Goal: Obtain resource: Download file/media

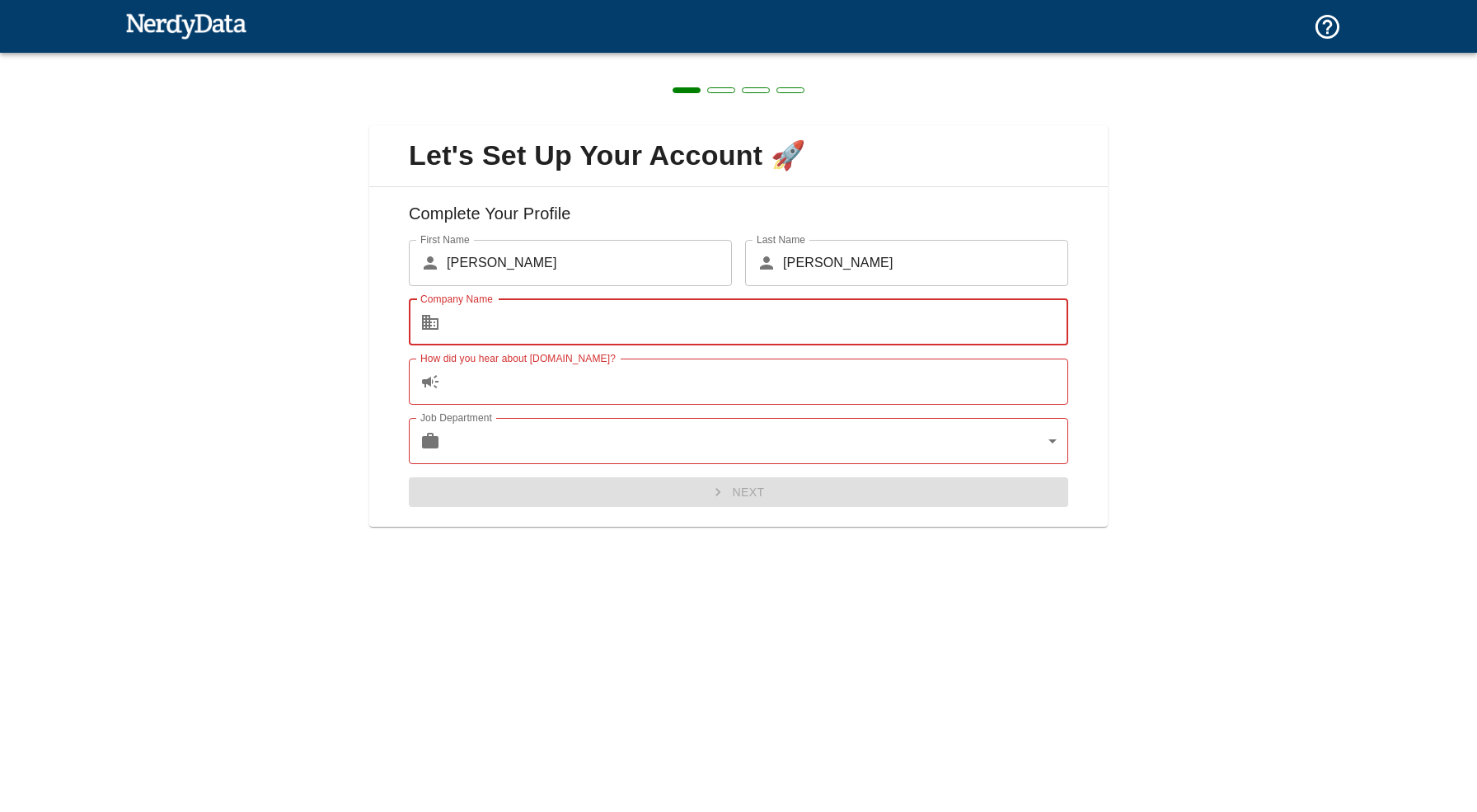
type input "B"
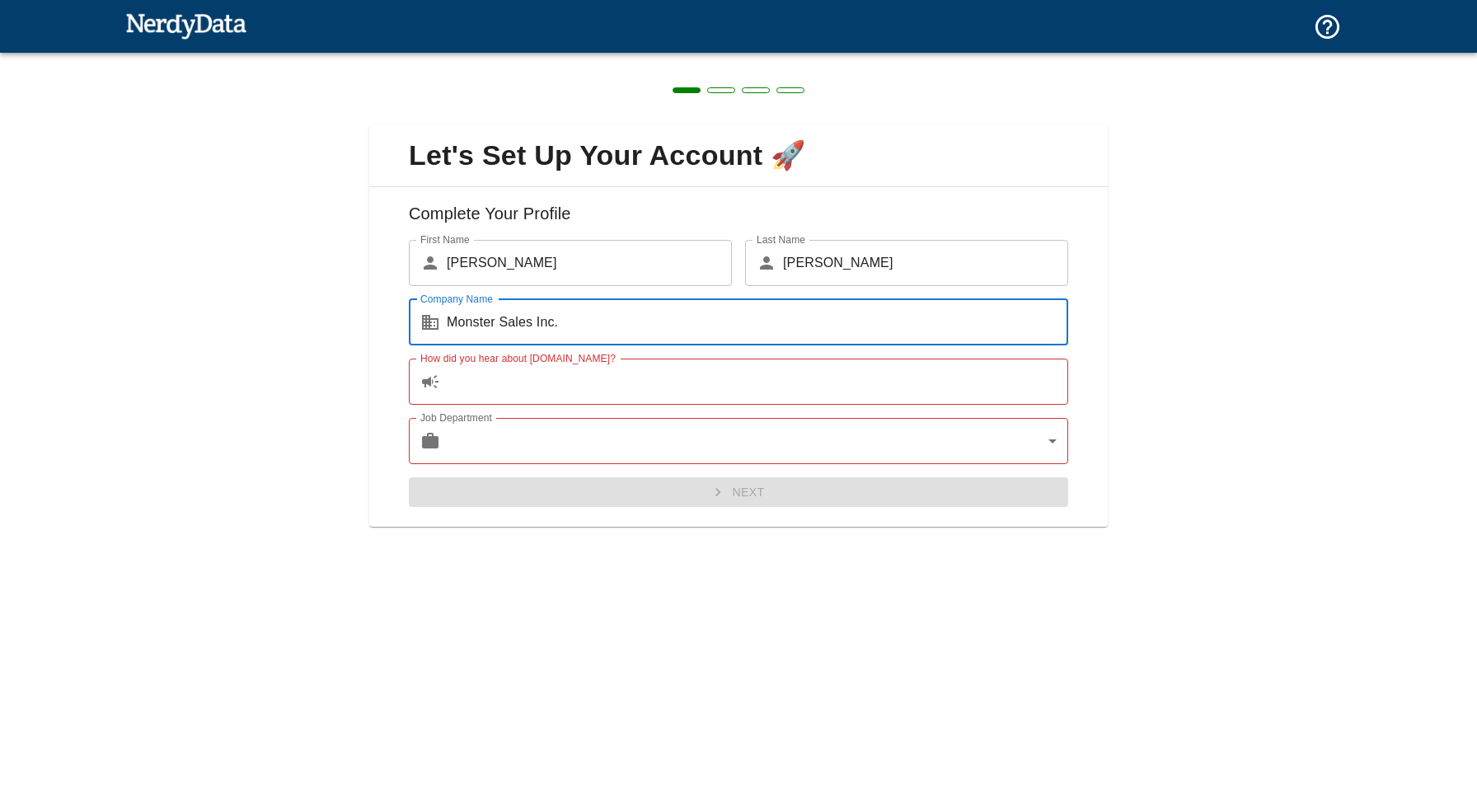
type input "Monster Sales Inc."
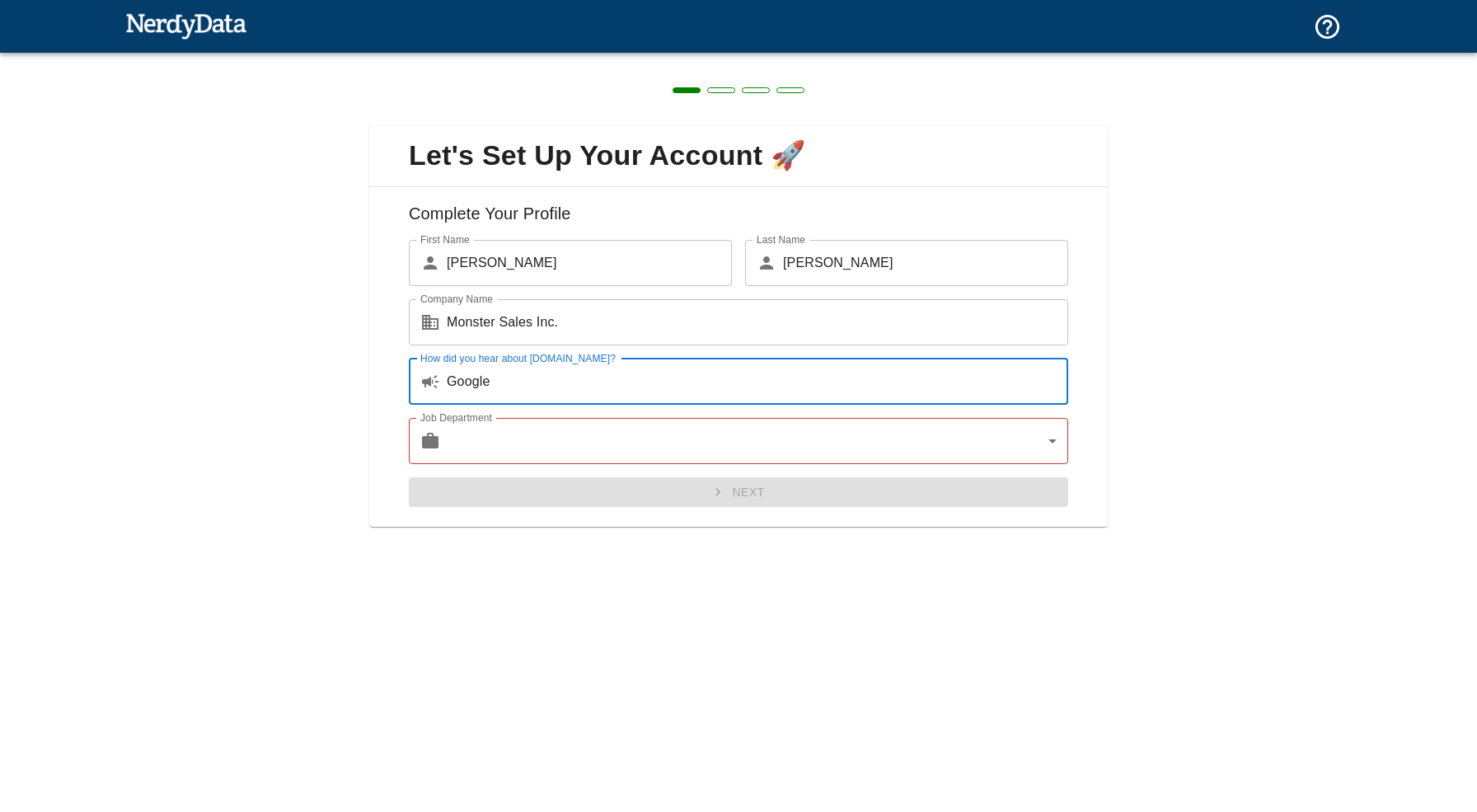
type input "Google"
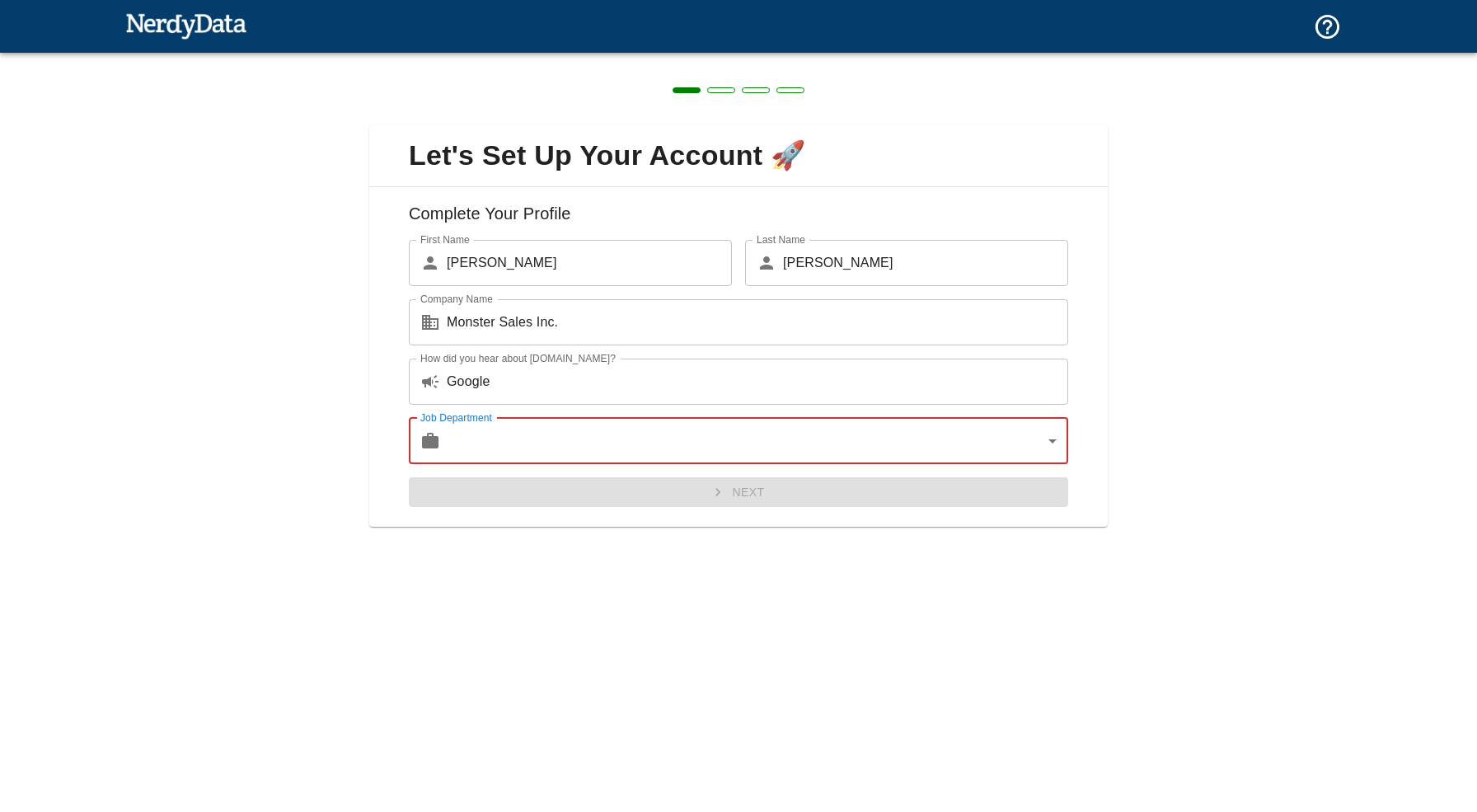
click at [863, 58] on body "Technologies Domains Pricing Products Create a Report Create a list of websites…" at bounding box center [738, 28] width 1477 height 58
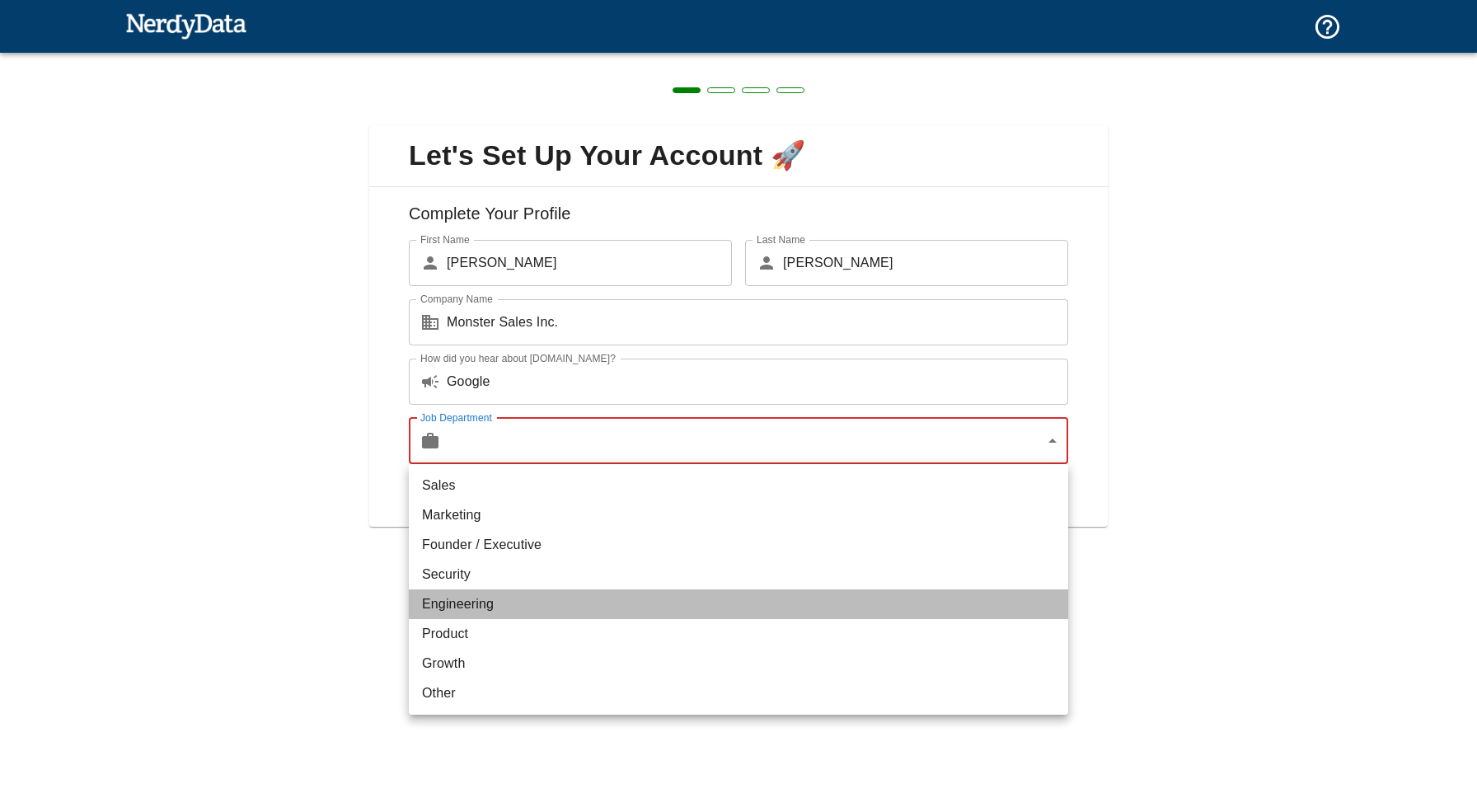
click at [622, 598] on li "Engineering" at bounding box center [738, 603] width 659 height 29
type input "engineering"
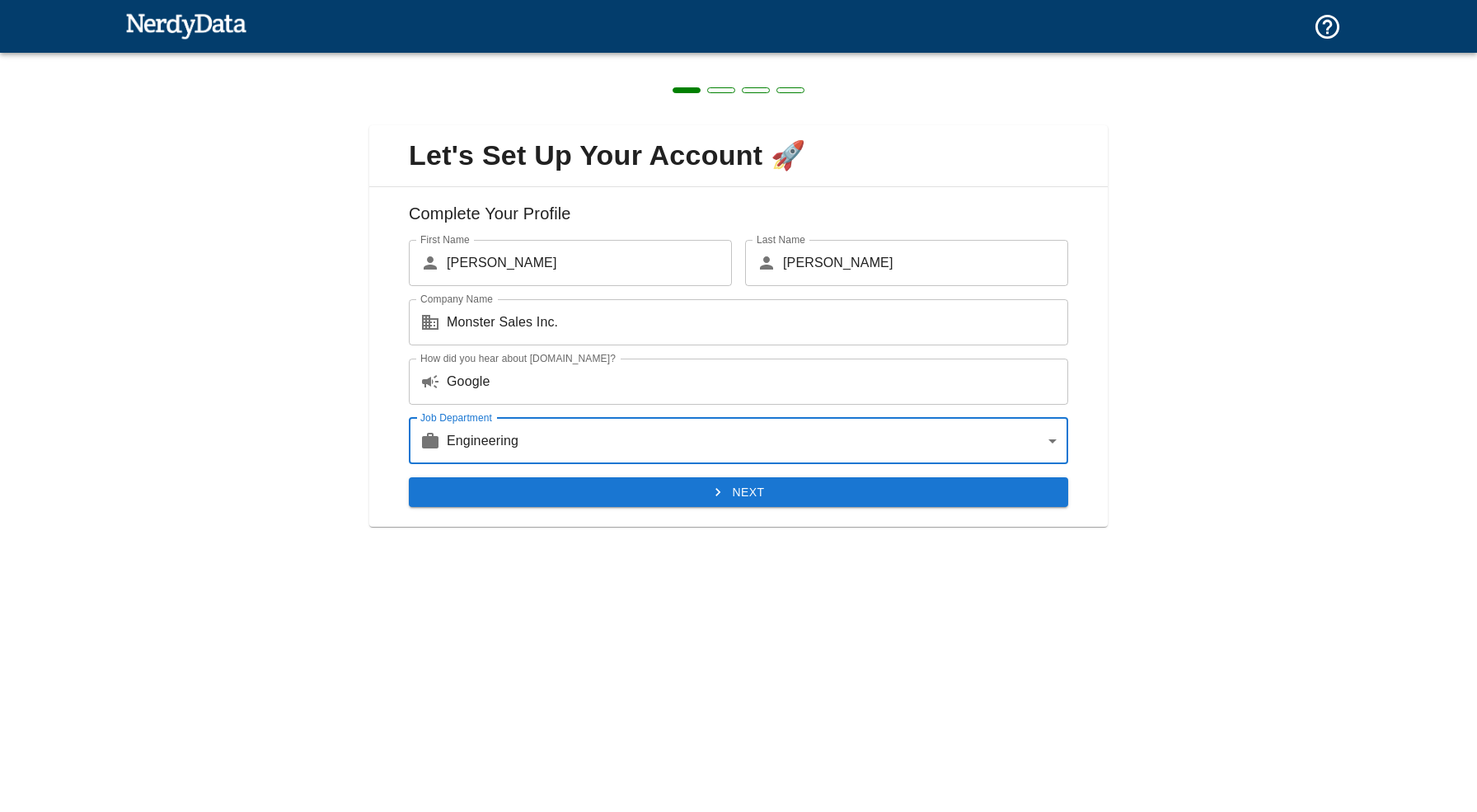
click at [701, 491] on button "Next" at bounding box center [738, 492] width 659 height 30
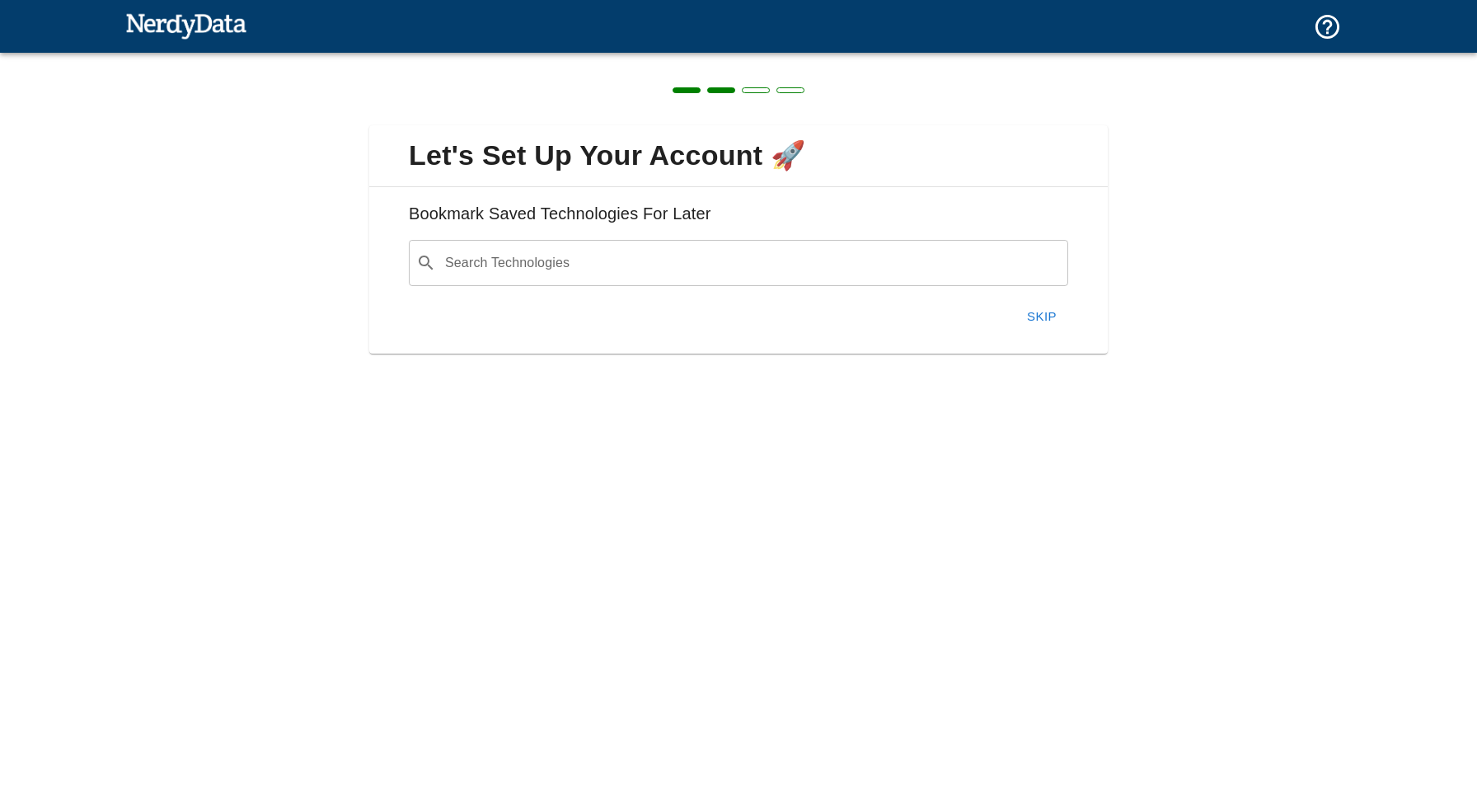
click at [598, 267] on input "Search Technologies" at bounding box center [752, 262] width 618 height 31
click at [1229, 190] on div "Let's Set Up Your Account 🚀 Bookmark Saved Technologies For Later Search Techno…" at bounding box center [738, 229] width 1477 height 353
click at [1051, 313] on button "Skip" at bounding box center [1041, 316] width 52 height 35
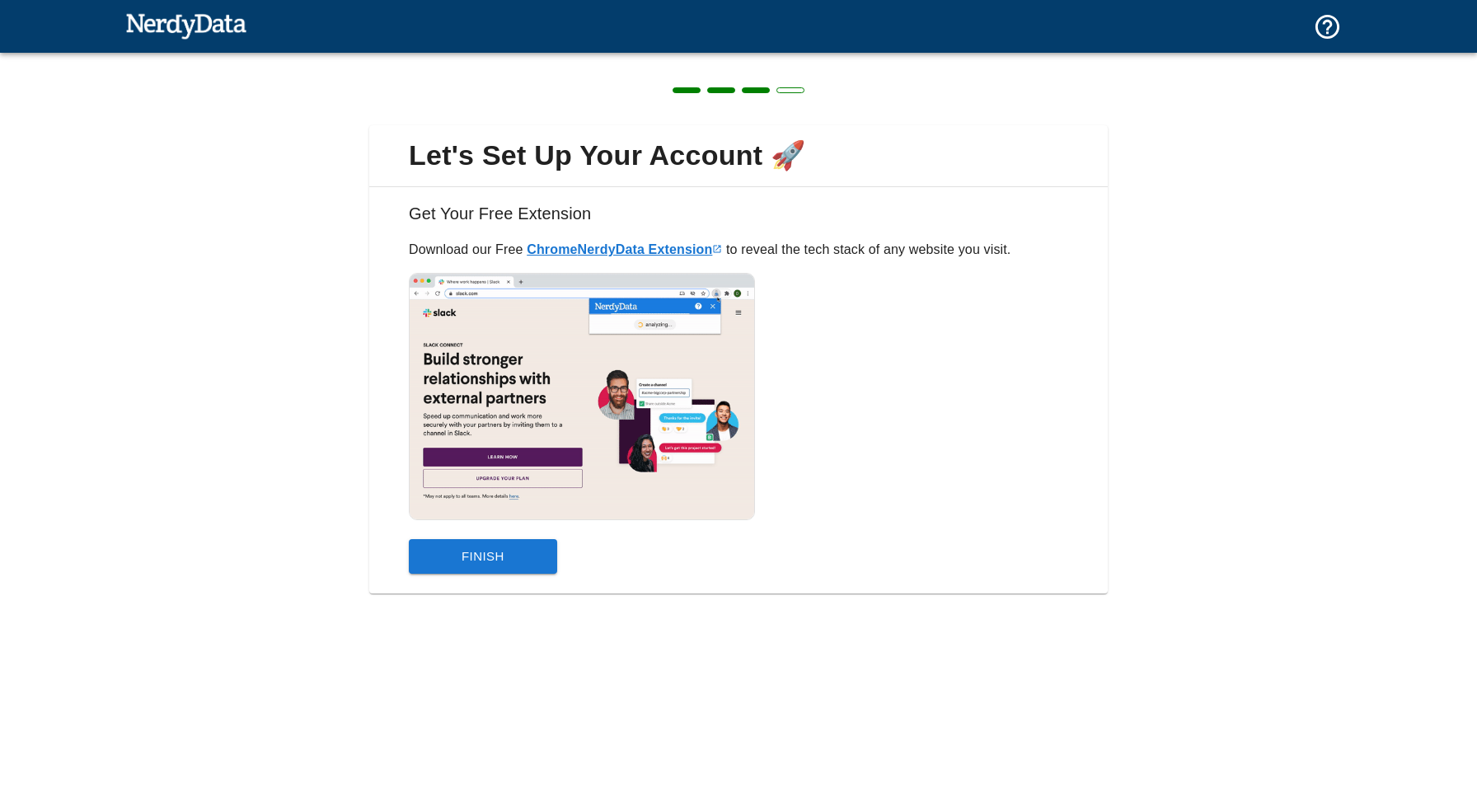
click at [639, 244] on link "Chrome NerdyData Extension" at bounding box center [625, 249] width 196 height 14
click at [499, 559] on button "Finish" at bounding box center [483, 556] width 149 height 35
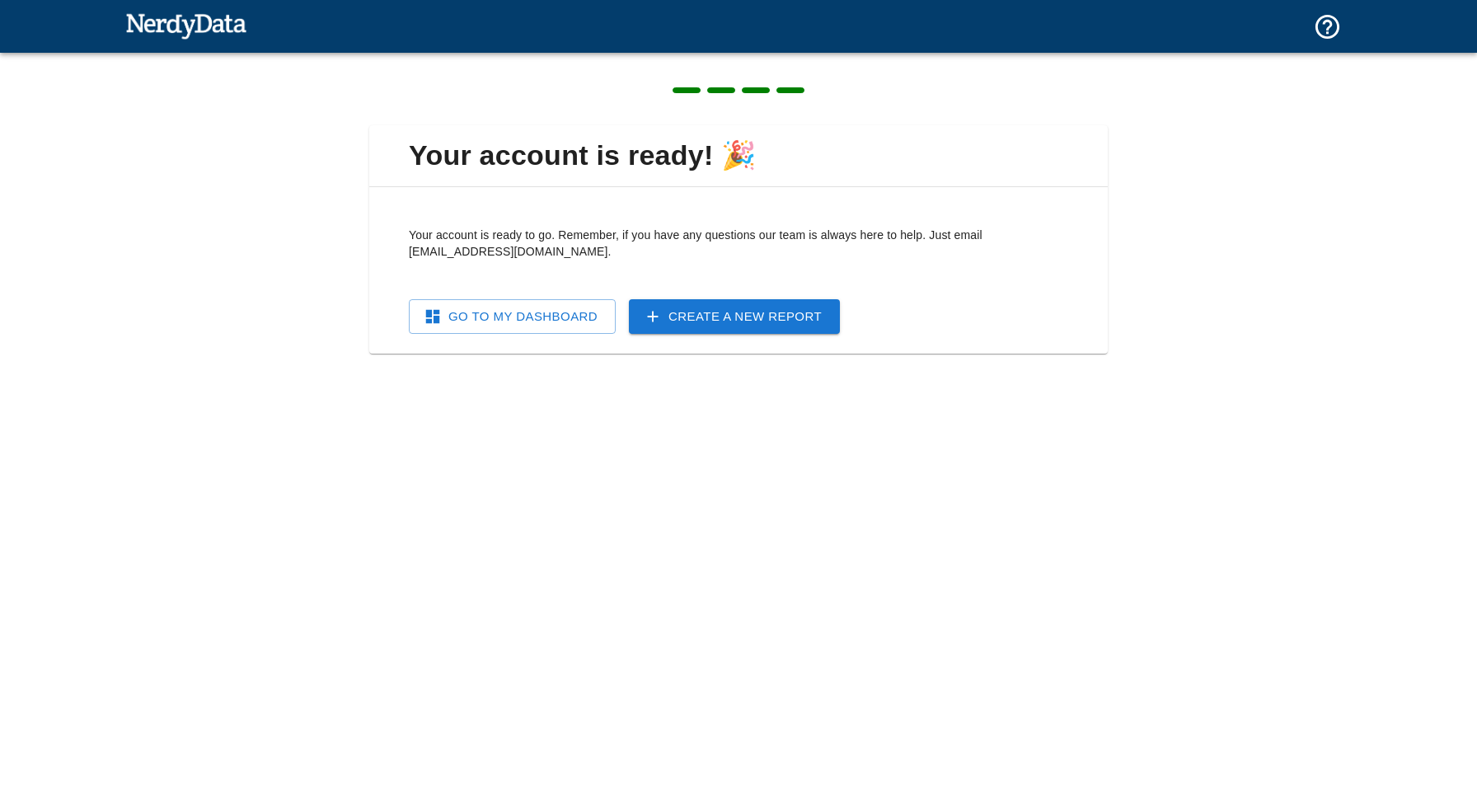
click at [551, 330] on link "Go To My Dashboard" at bounding box center [513, 316] width 207 height 35
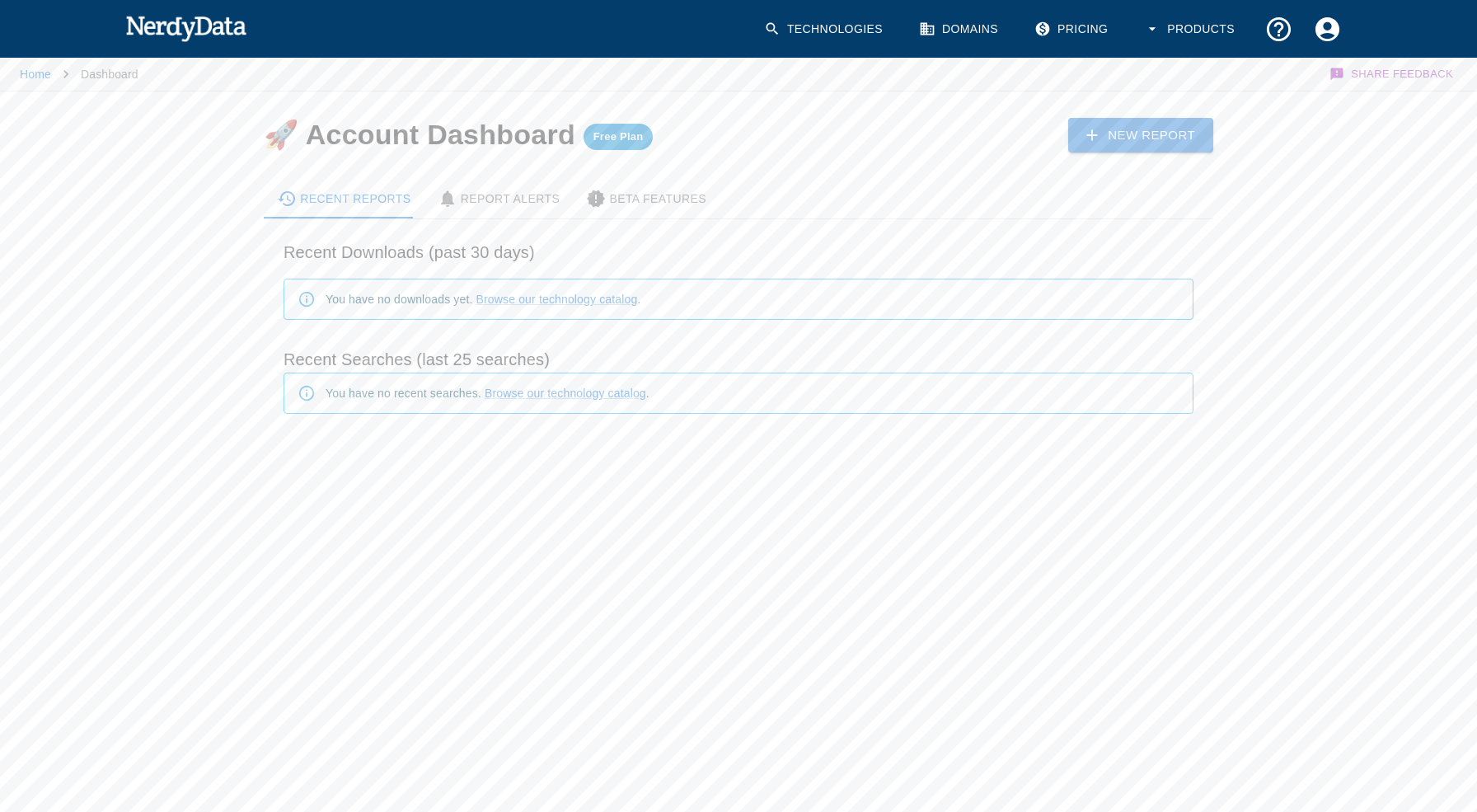
click at [827, 40] on link "Technologies" at bounding box center [825, 29] width 141 height 49
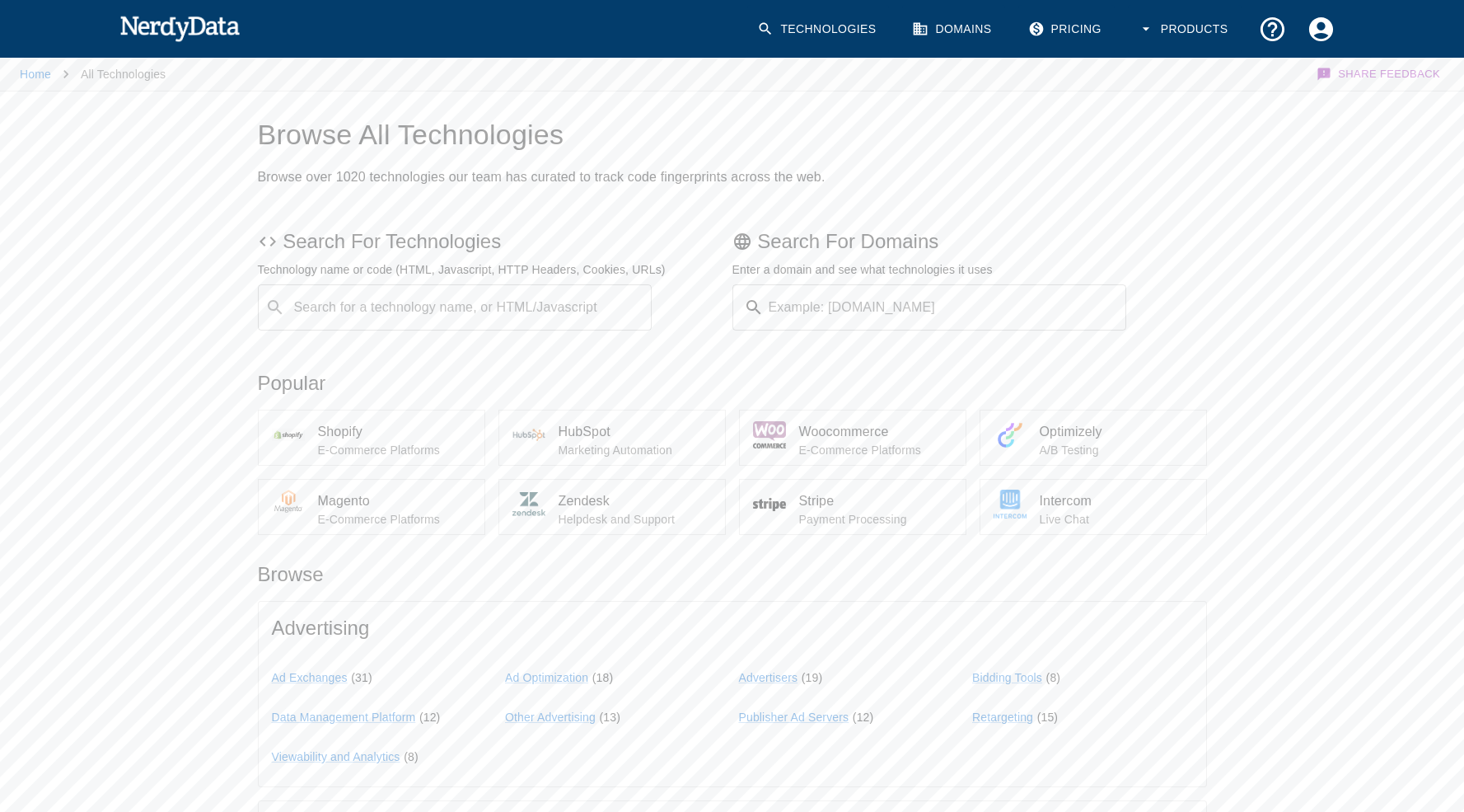
click at [478, 302] on div "Search for a technology name, or HTML/Javascript ​ Search for a technology name…" at bounding box center [455, 308] width 395 height 46
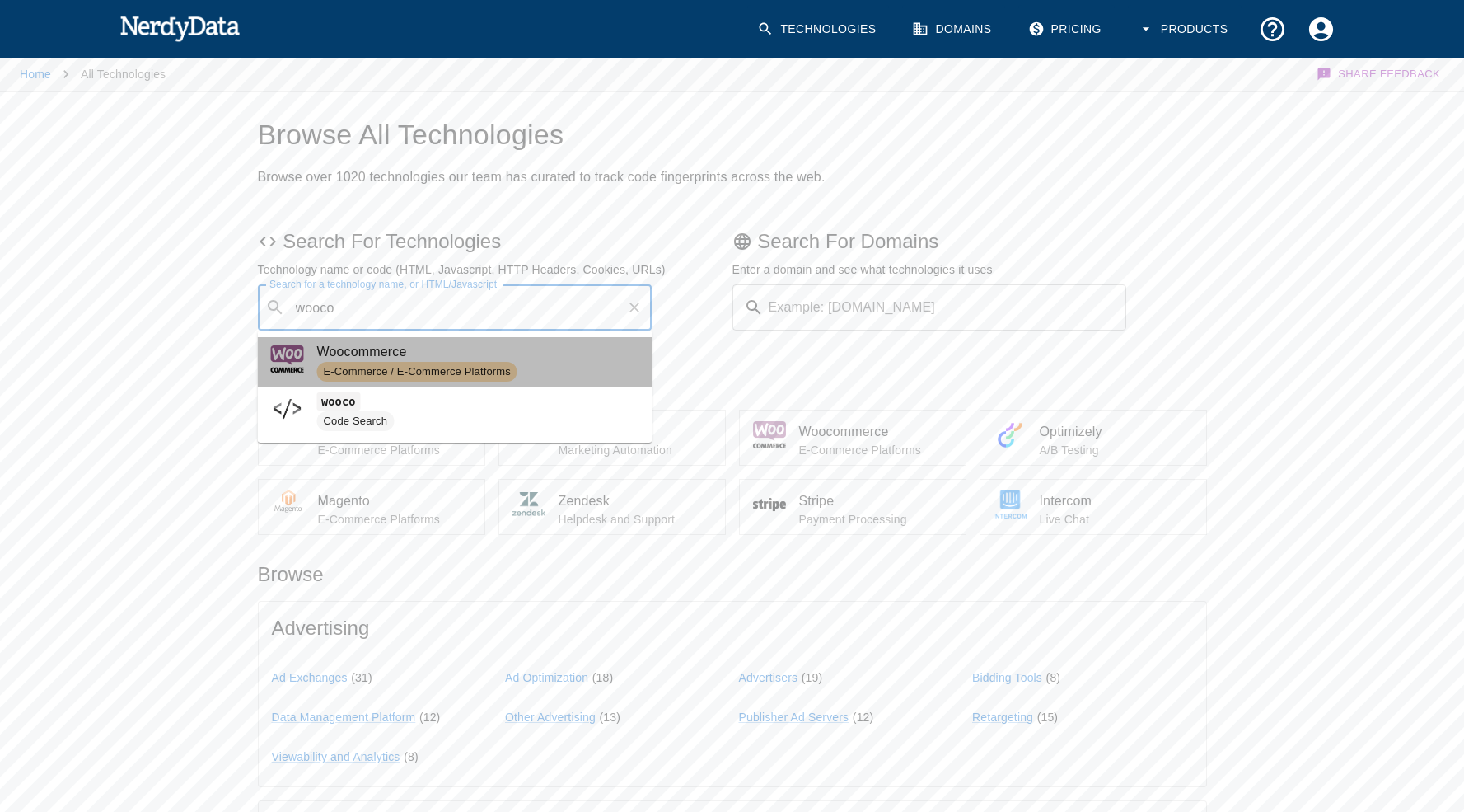
click at [491, 343] on span "Woocommerce" at bounding box center [479, 352] width 322 height 20
type input "wooco"
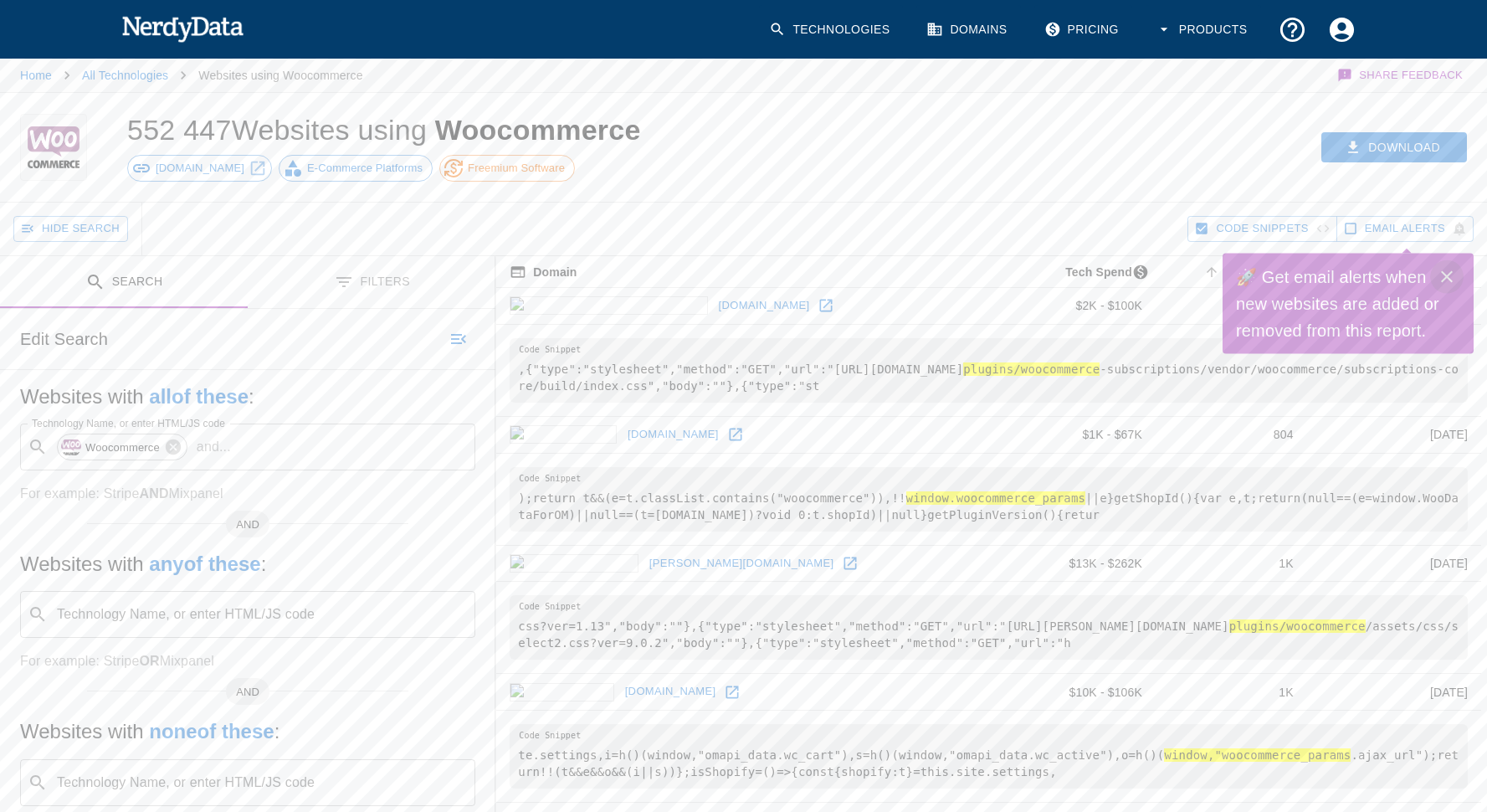
click at [1449, 272] on icon "Close" at bounding box center [1447, 277] width 20 height 20
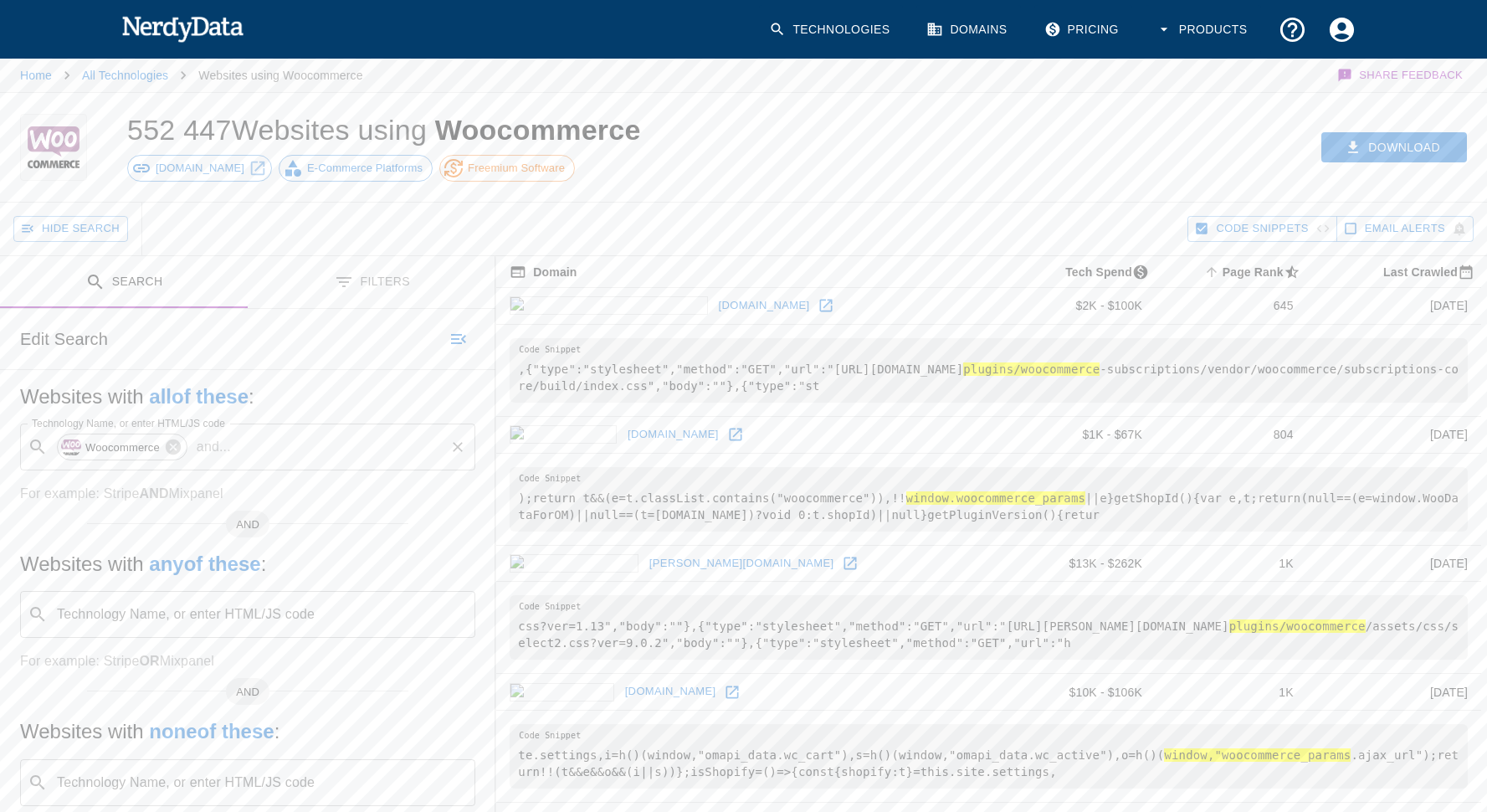
click at [341, 442] on input "Technology Name, or enter HTML/JS code" at bounding box center [341, 446] width 206 height 32
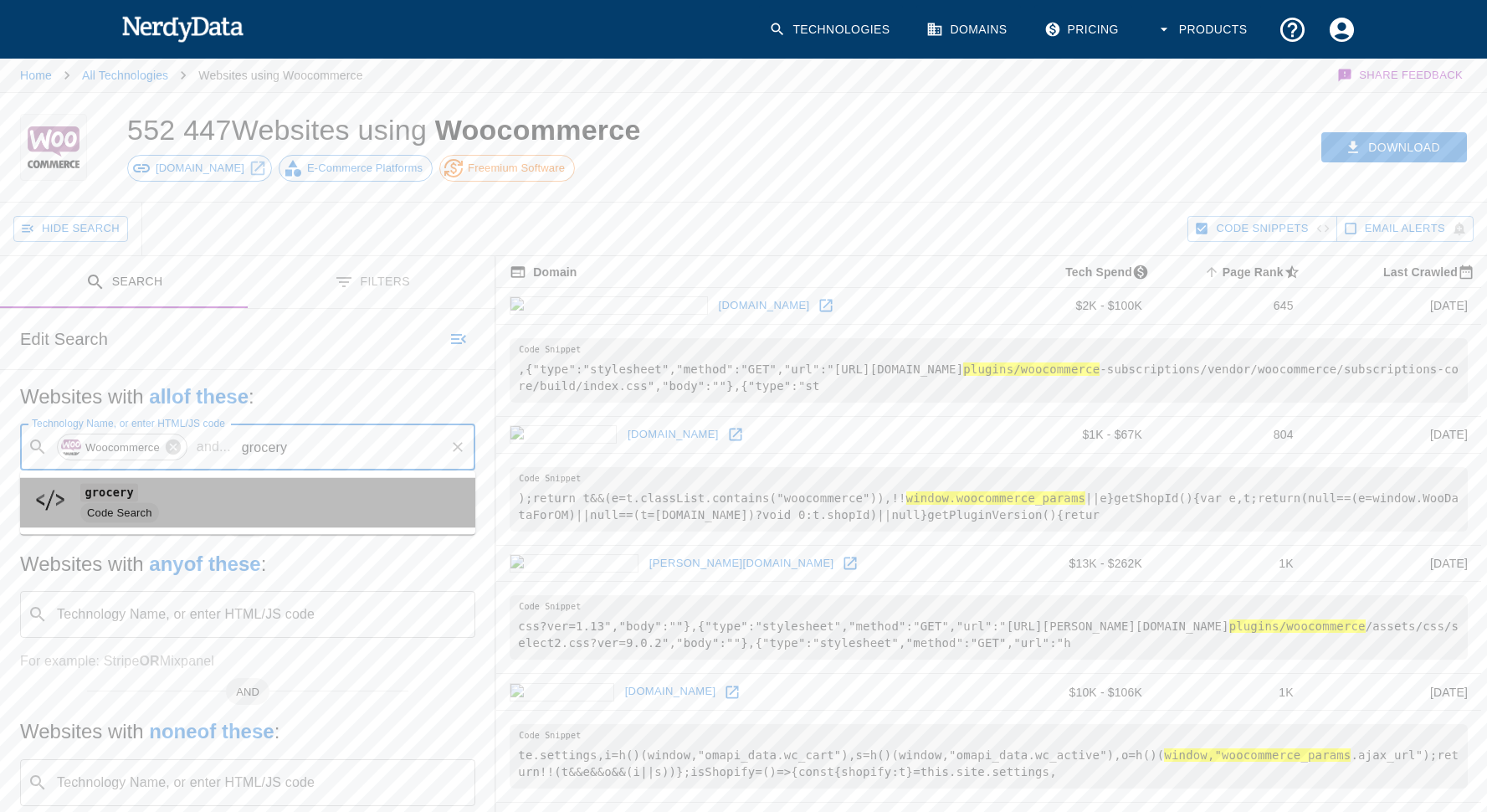
click at [318, 496] on span "grocery" at bounding box center [271, 493] width 382 height 20
type input "grocery"
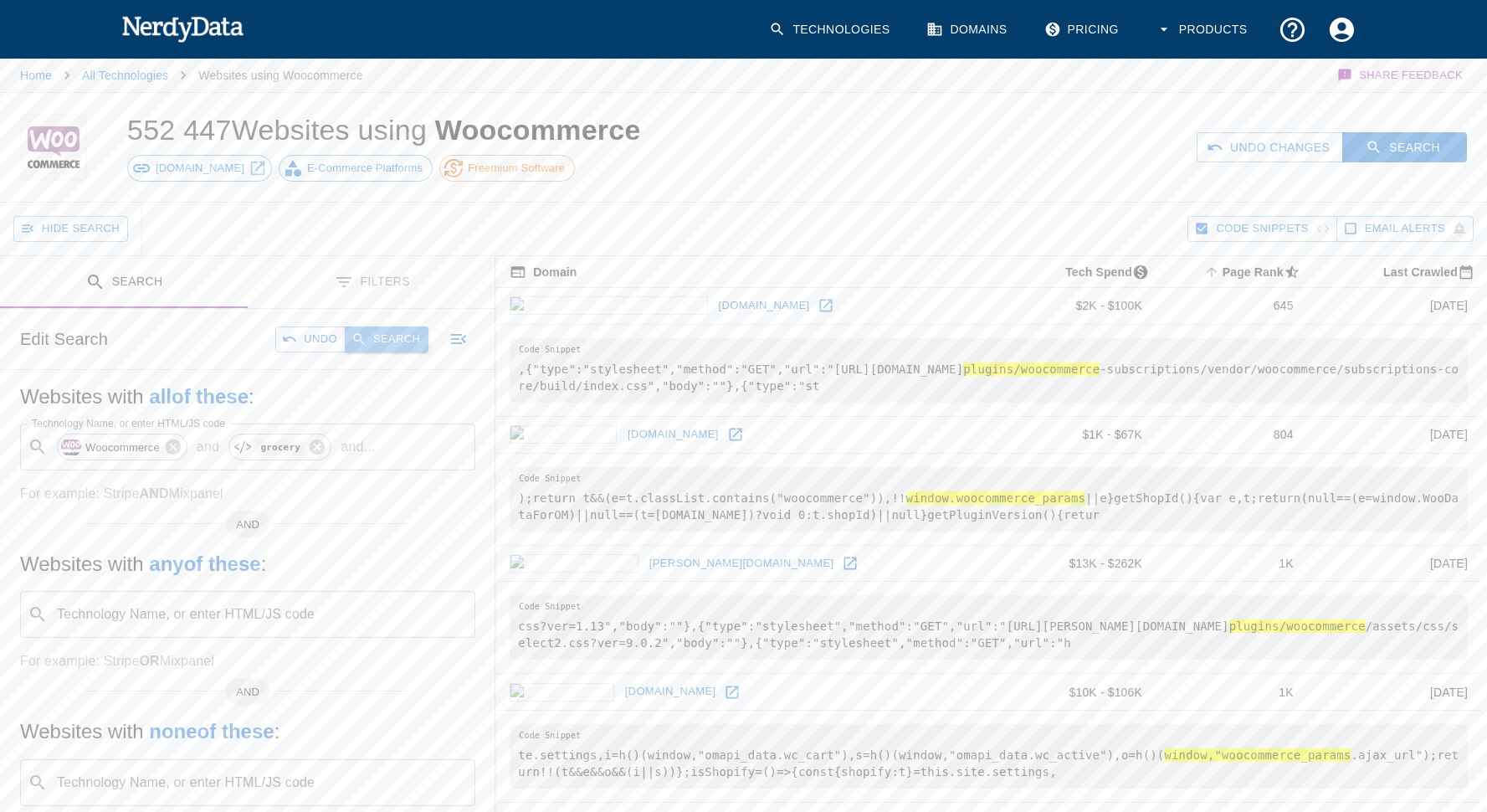
click at [411, 331] on button "Search" at bounding box center [387, 339] width 84 height 26
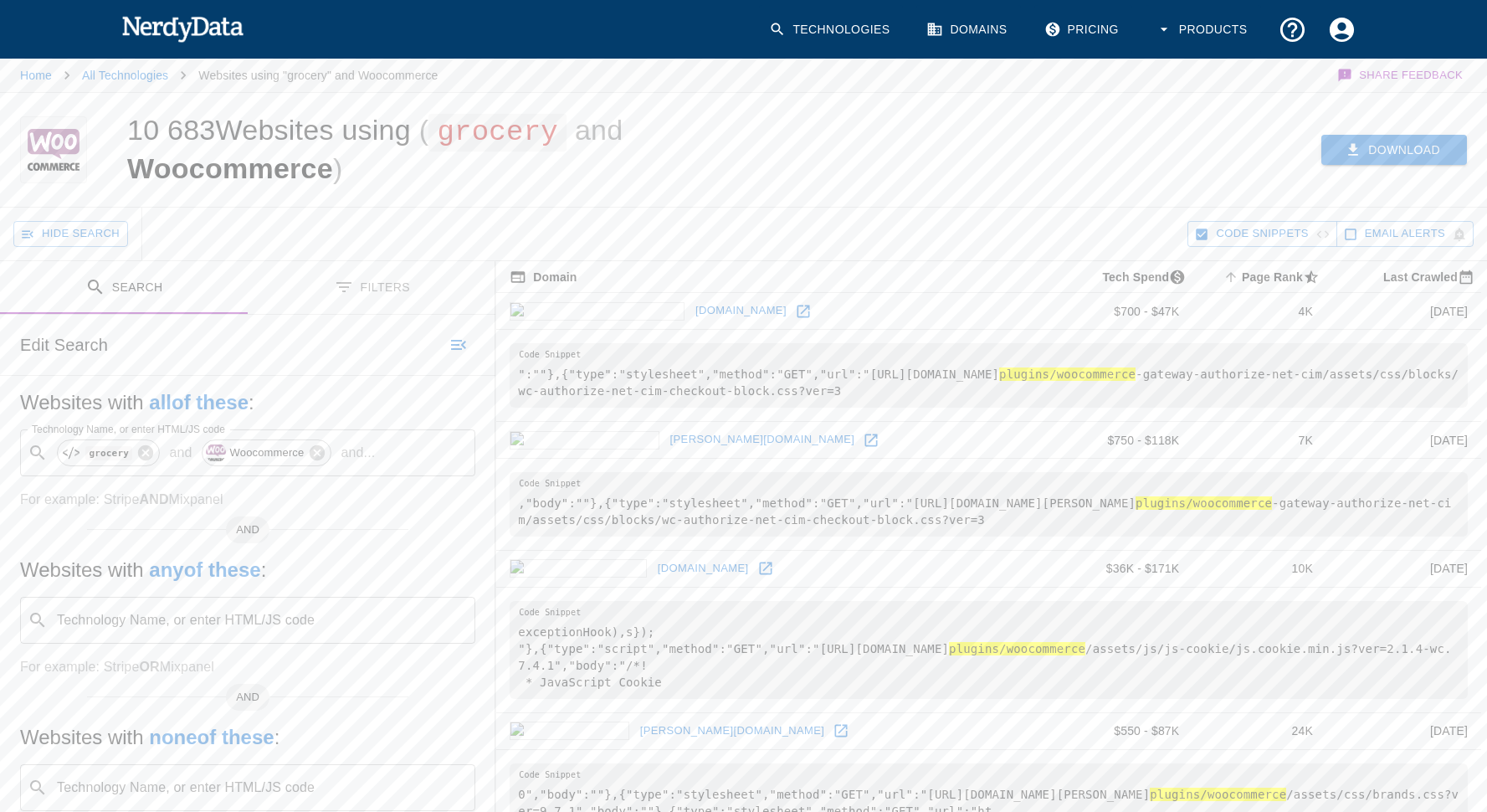
click at [1404, 144] on button "Download" at bounding box center [1394, 150] width 145 height 31
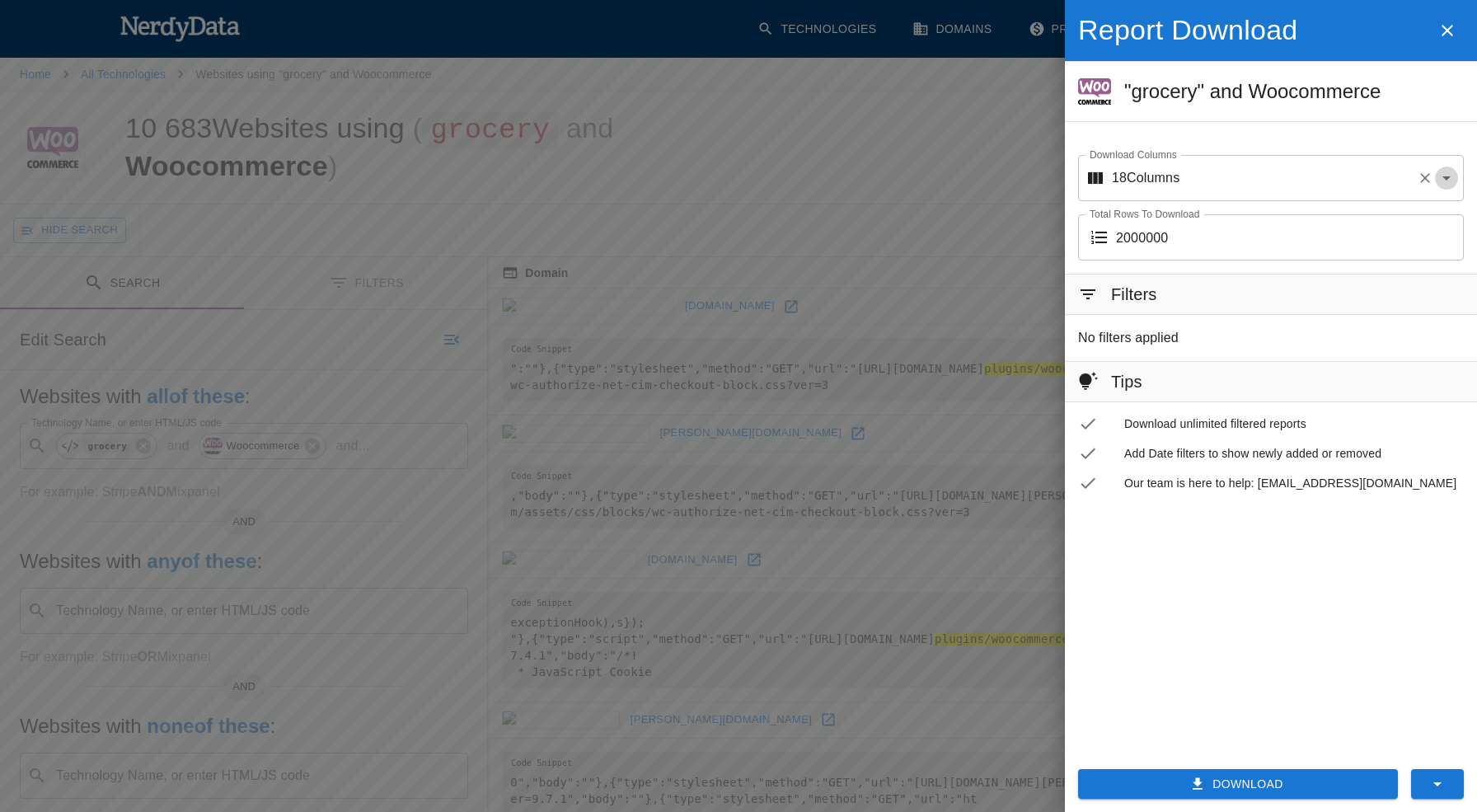
click at [1452, 176] on icon "Open" at bounding box center [1447, 178] width 20 height 20
click at [1408, 137] on div "Report Download "grocery" and Woocommerce Download Columns 18 Columns Download …" at bounding box center [1271, 130] width 412 height 261
click at [1329, 114] on li ""grocery" and Woocommerce" at bounding box center [1271, 92] width 412 height 46
click at [1242, 235] on input "2000000" at bounding box center [1290, 237] width 348 height 46
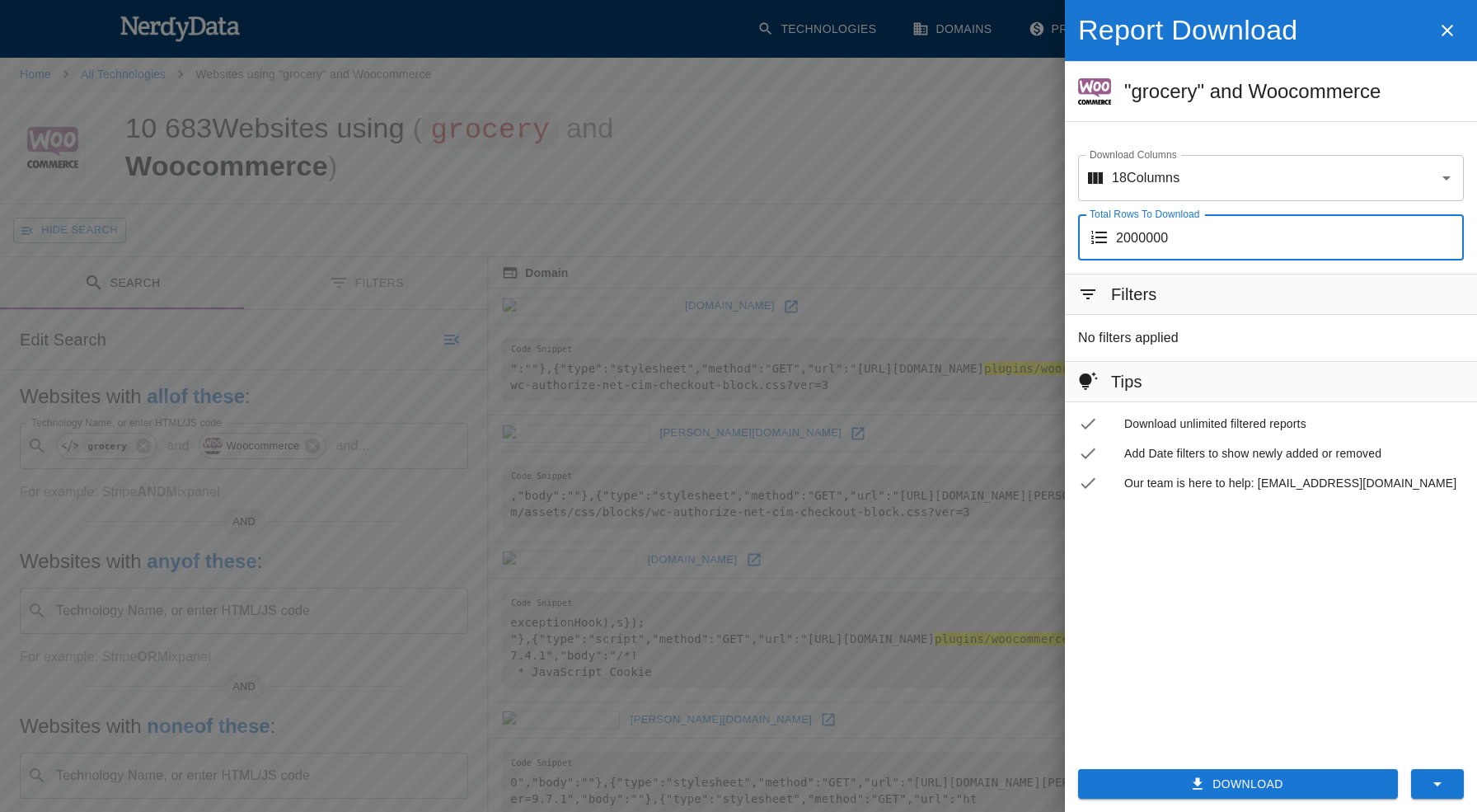
click at [1264, 234] on input "2000000" at bounding box center [1290, 237] width 348 height 46
click at [1432, 785] on icon "button" at bounding box center [1438, 784] width 20 height 20
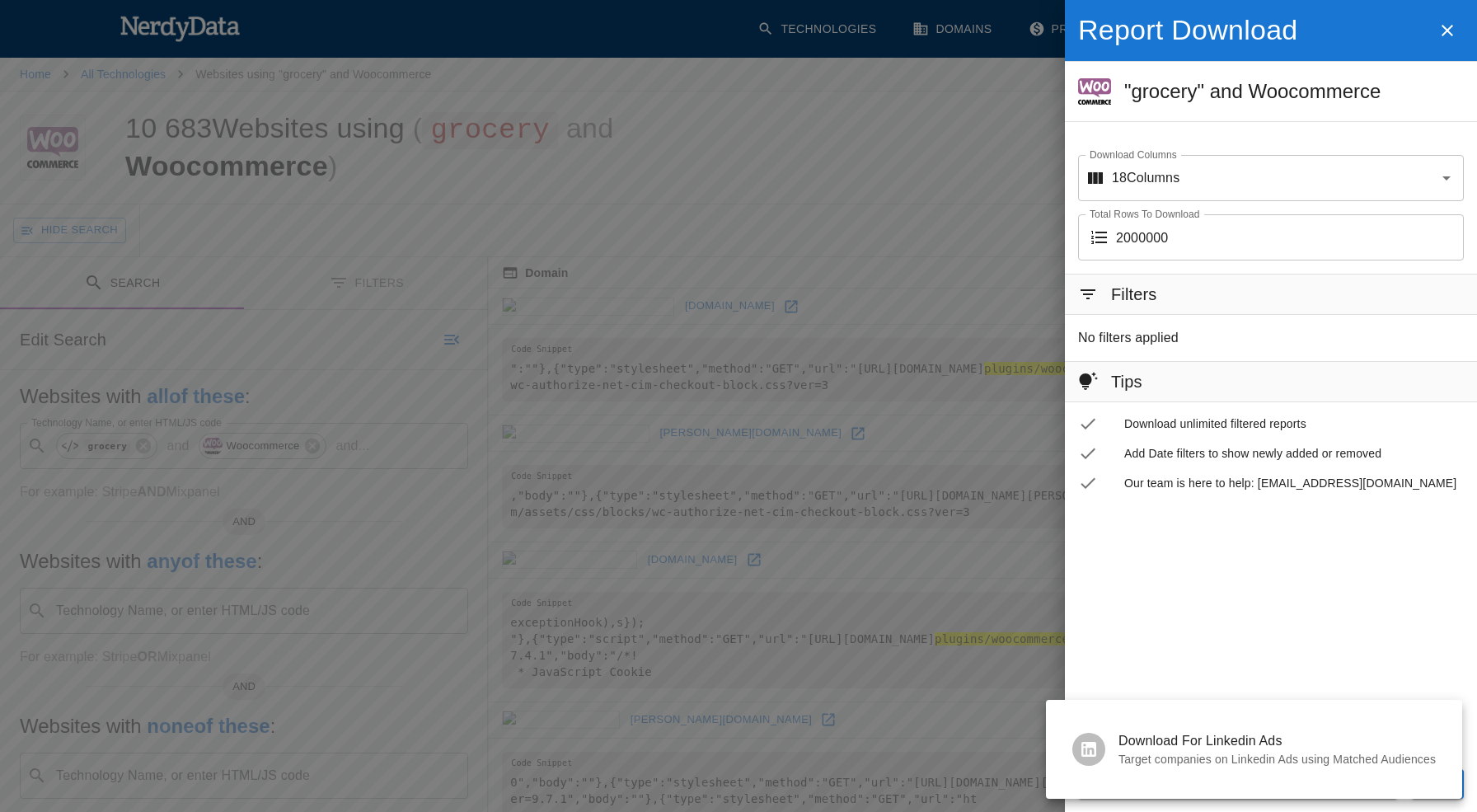
click at [1430, 607] on div at bounding box center [738, 406] width 1477 height 812
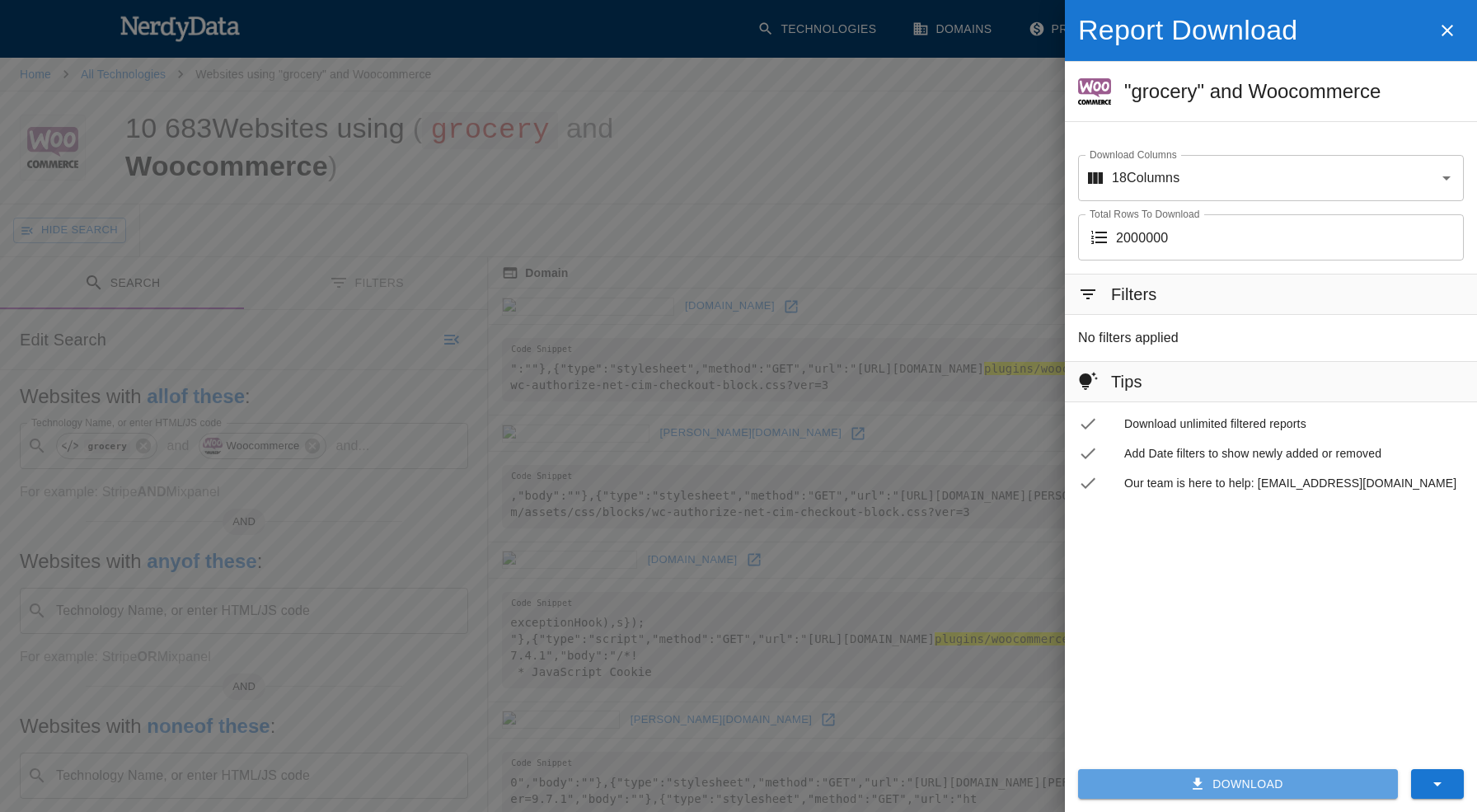
click at [1281, 781] on button "Download" at bounding box center [1238, 784] width 319 height 30
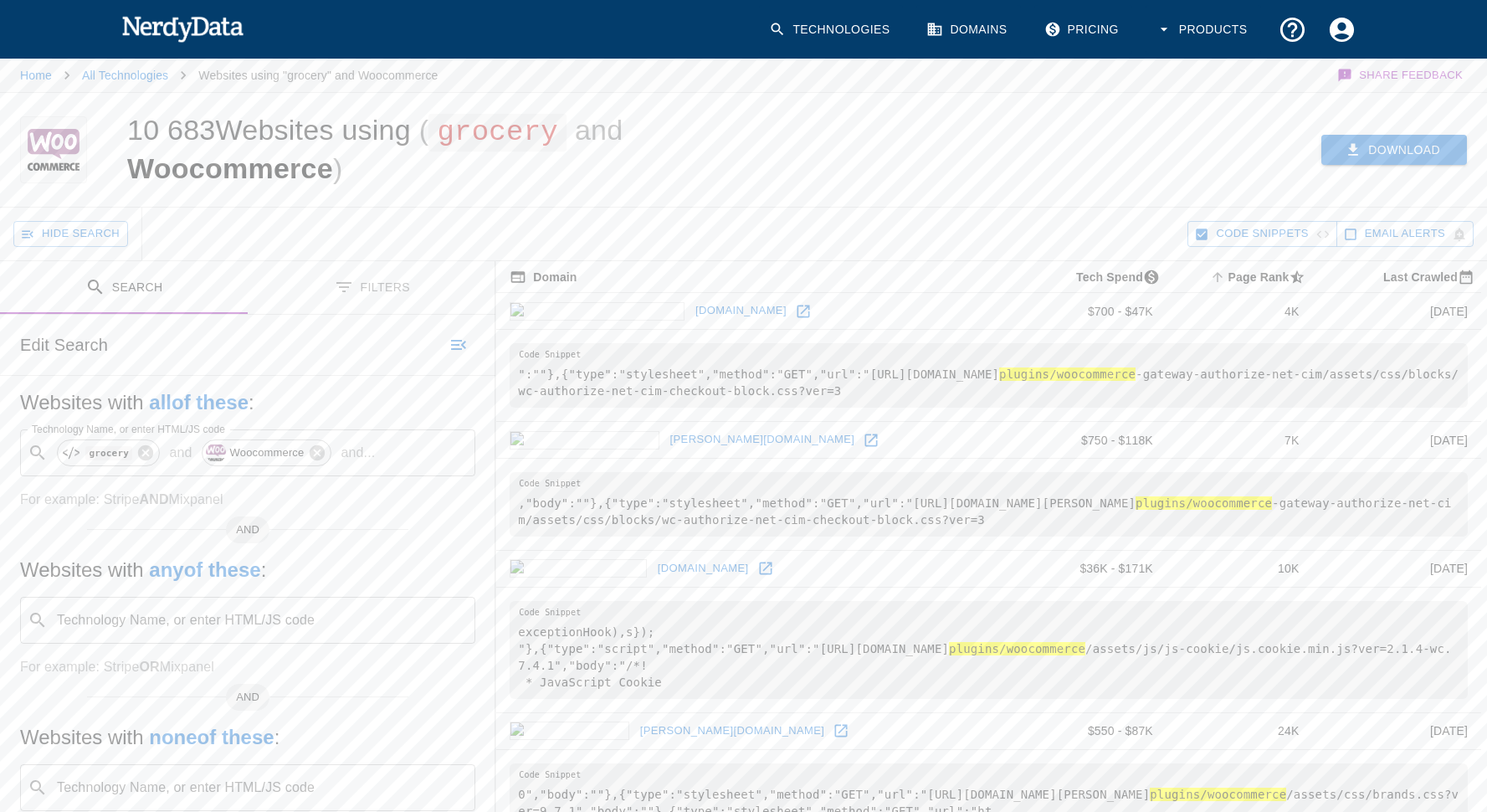
click at [1384, 155] on button "Download" at bounding box center [1394, 150] width 145 height 31
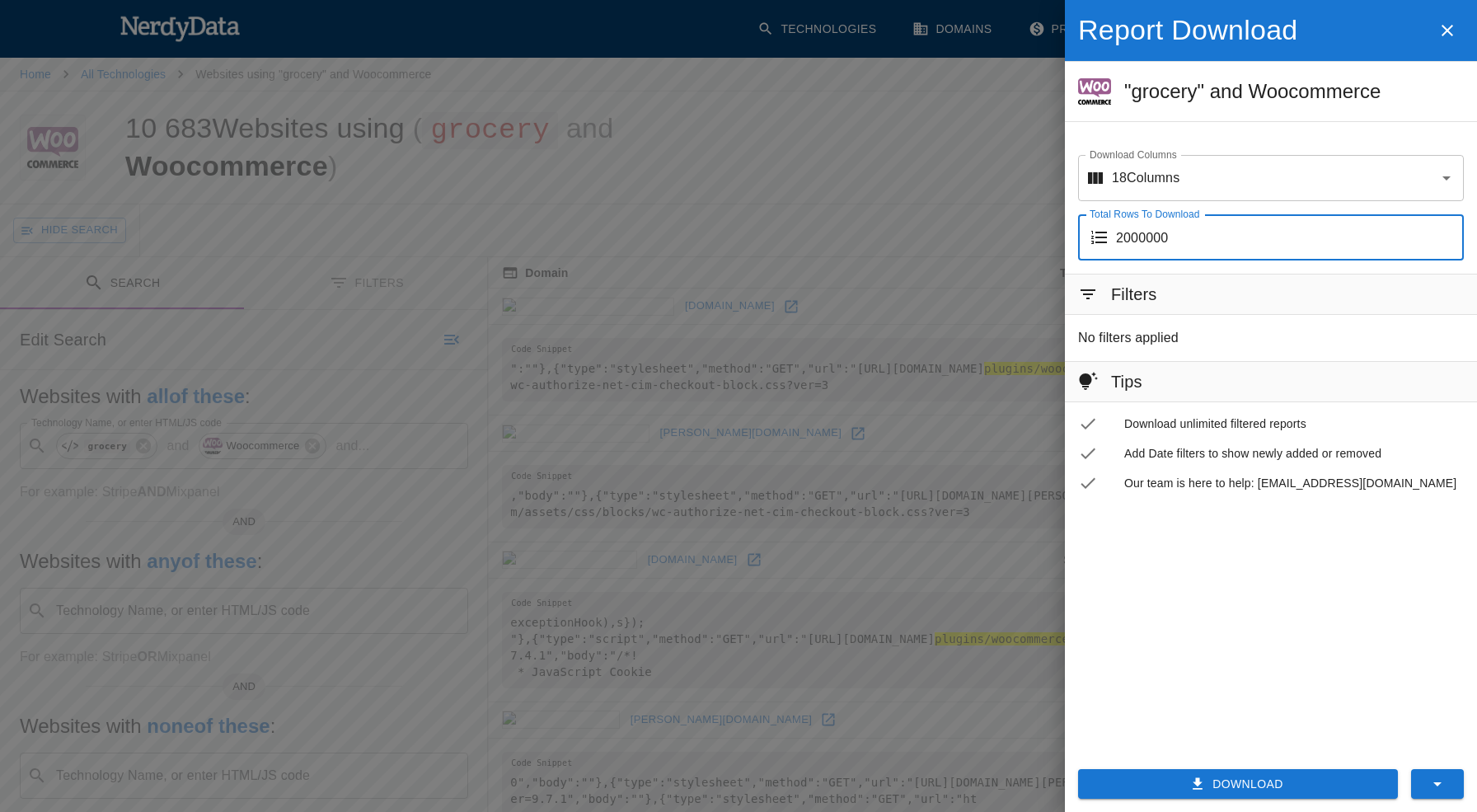
click at [1211, 230] on input "2000000" at bounding box center [1290, 237] width 348 height 46
click at [1444, 232] on input "2000000" at bounding box center [1290, 237] width 348 height 46
click at [1444, 241] on input "0" at bounding box center [1290, 237] width 348 height 46
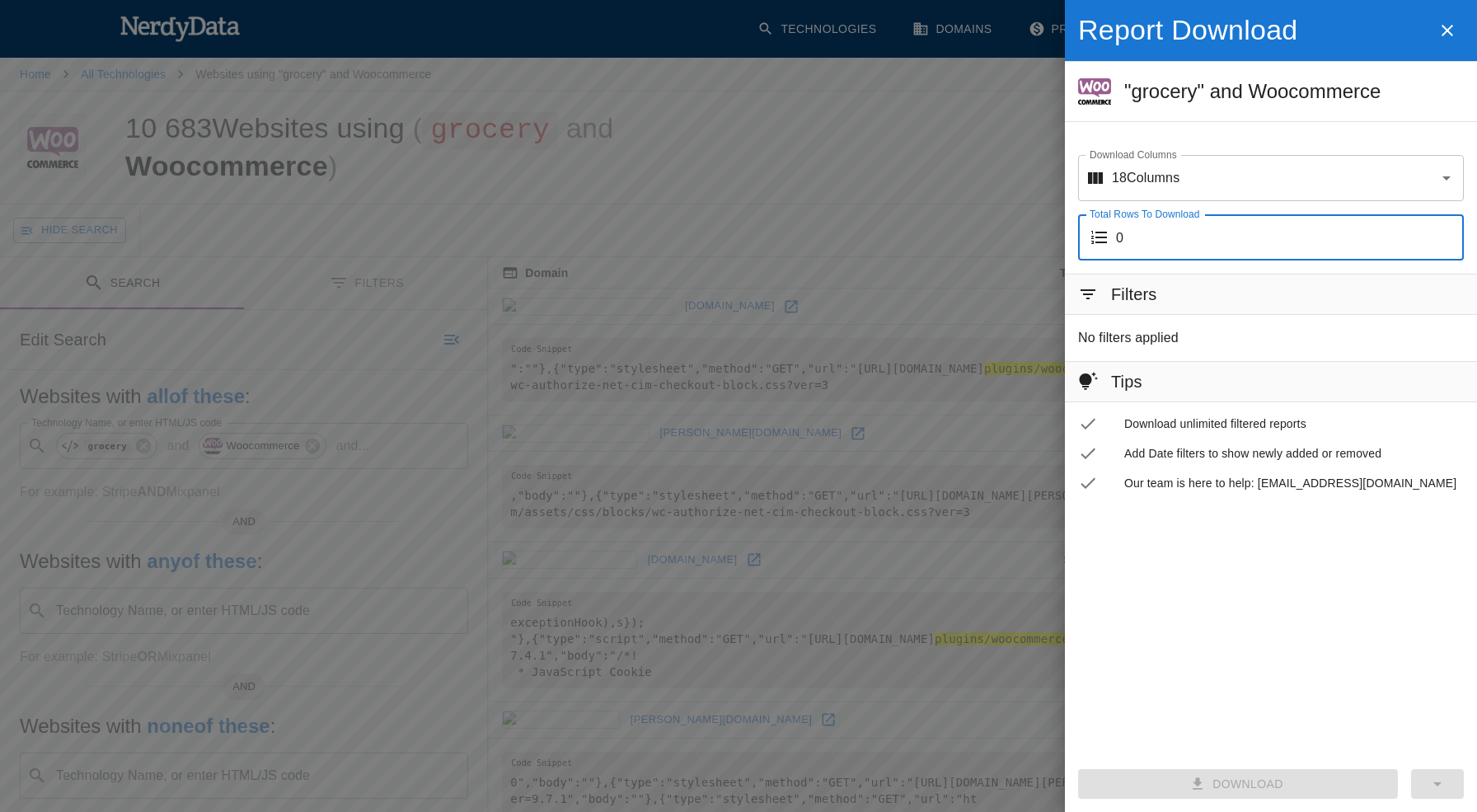
click at [1447, 243] on input "0" at bounding box center [1290, 237] width 348 height 46
type input "50"
click at [1448, 232] on input "50" at bounding box center [1290, 237] width 348 height 46
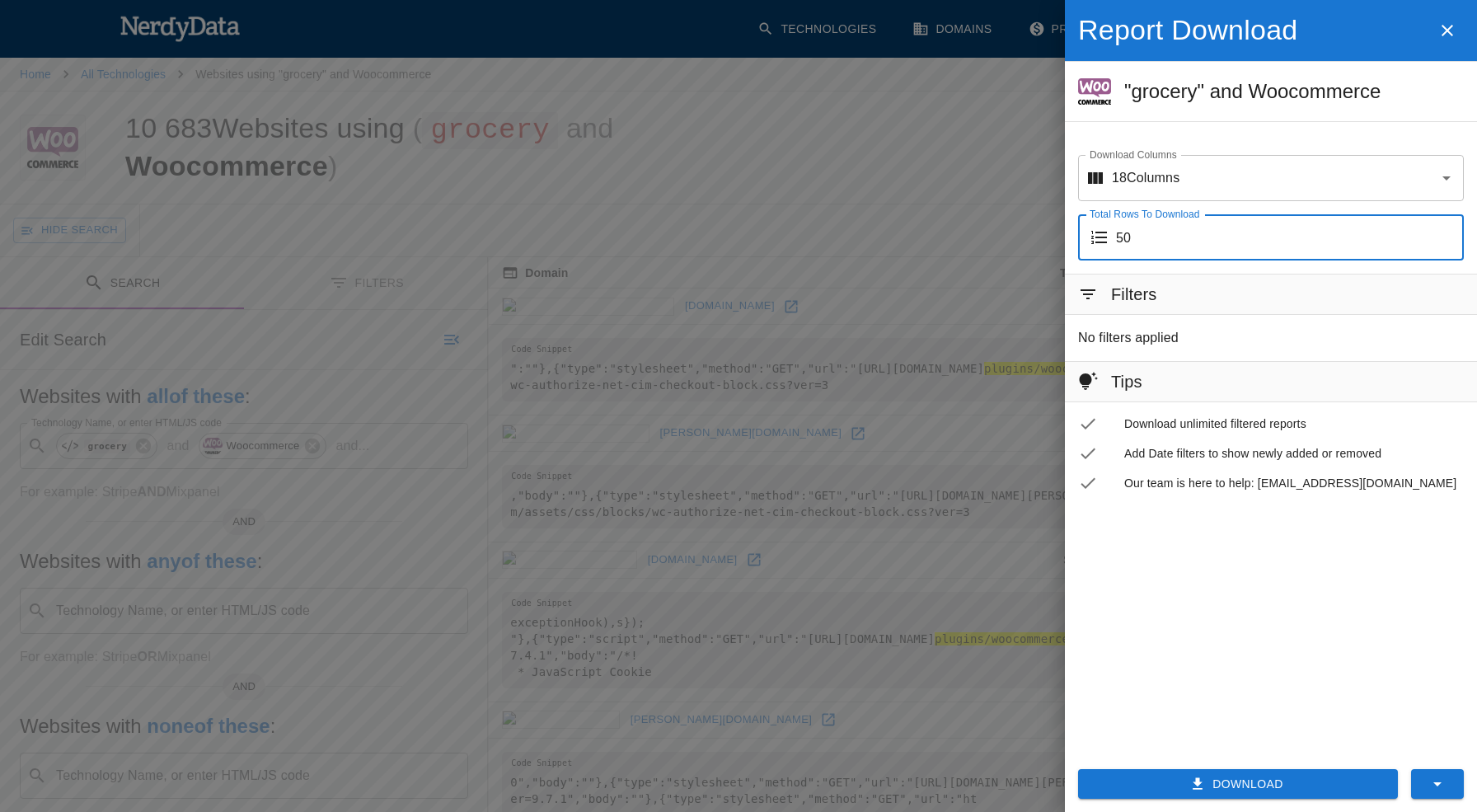
click at [1249, 782] on button "Download" at bounding box center [1238, 784] width 319 height 30
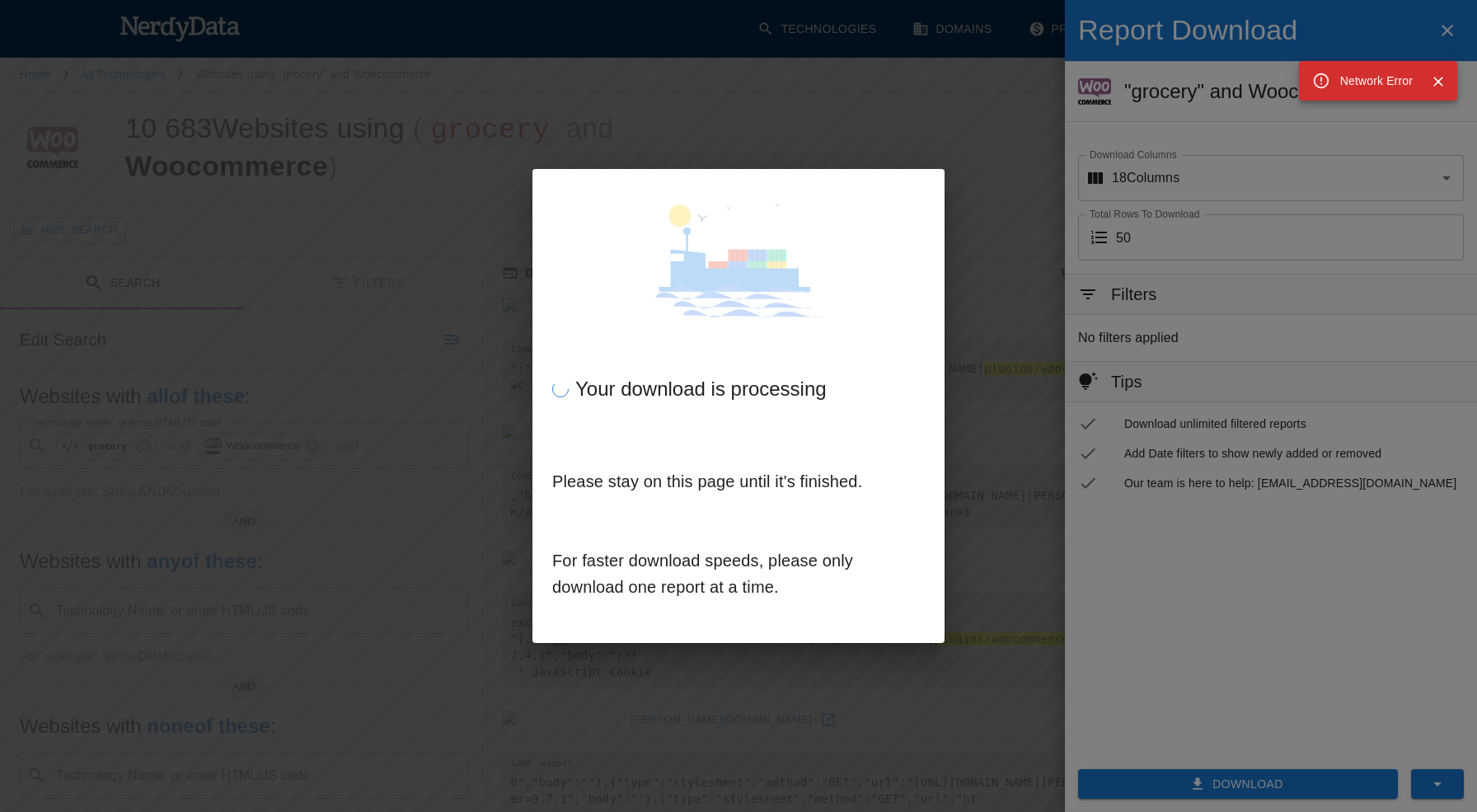
click at [939, 106] on div "Your download is processing Please stay on this page until it's finished. For f…" at bounding box center [738, 406] width 1477 height 812
